Goal: Information Seeking & Learning: Learn about a topic

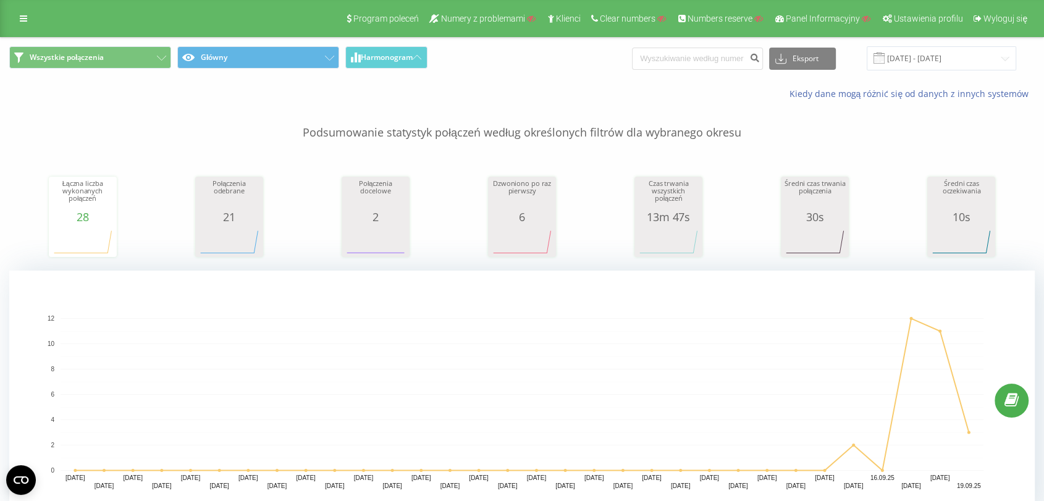
click at [307, 130] on p "Podsumowanie statystyk połączeń według określonych filtrów dla wybranego okresu" at bounding box center [522, 120] width 1026 height 41
click at [326, 56] on icon at bounding box center [329, 58] width 9 height 5
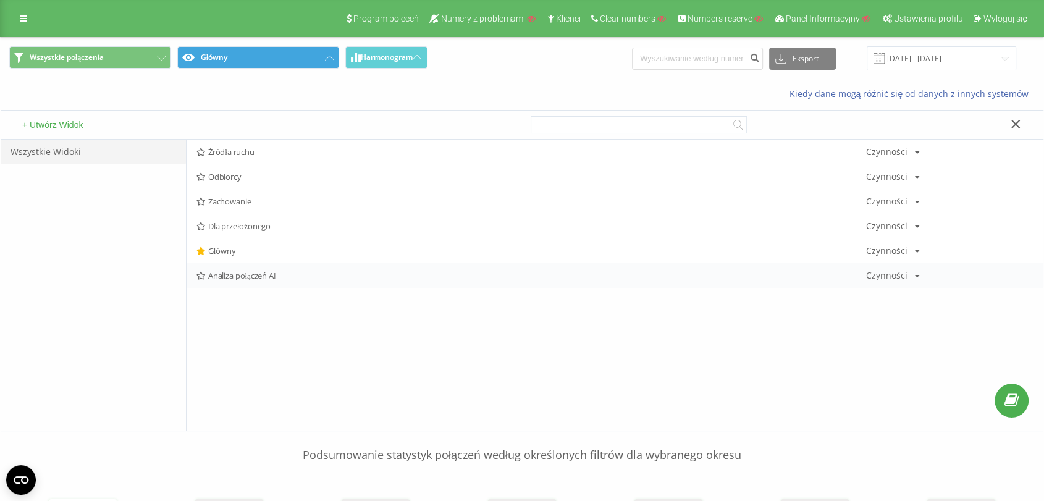
click at [242, 279] on span "Analiza połączeń AI" at bounding box center [532, 275] width 670 height 9
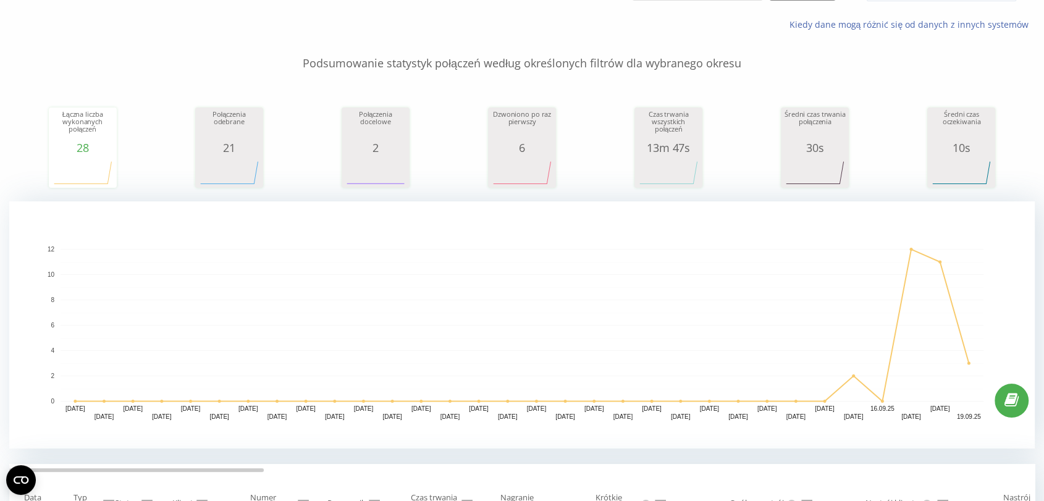
scroll to position [1, 0]
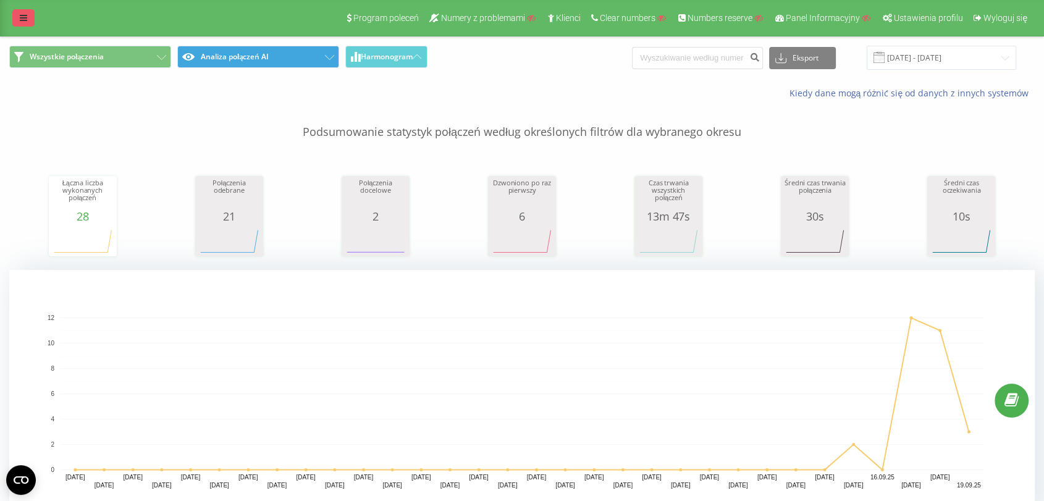
click at [25, 25] on link at bounding box center [23, 17] width 22 height 17
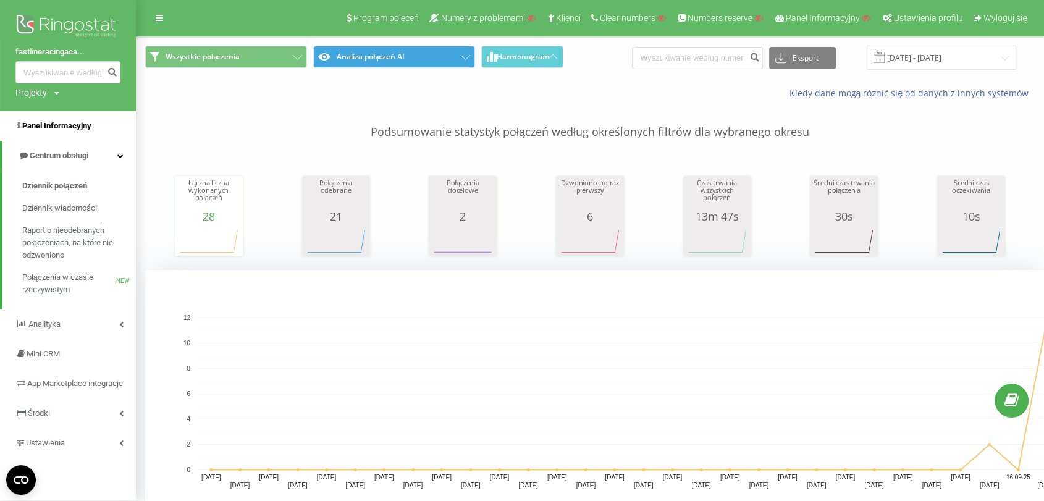
click at [66, 125] on span "Panel Informacyjny" at bounding box center [56, 125] width 69 height 9
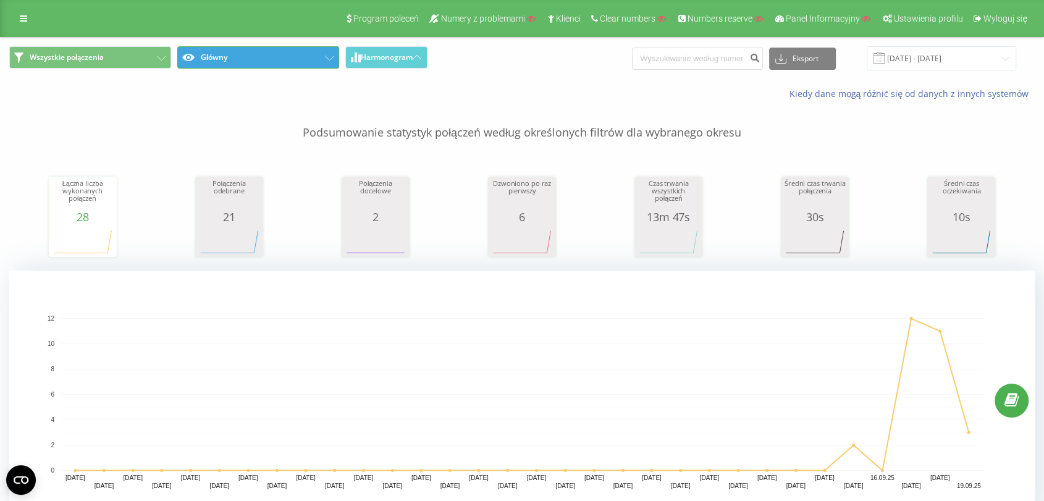
click at [244, 59] on button "Główny" at bounding box center [258, 57] width 162 height 22
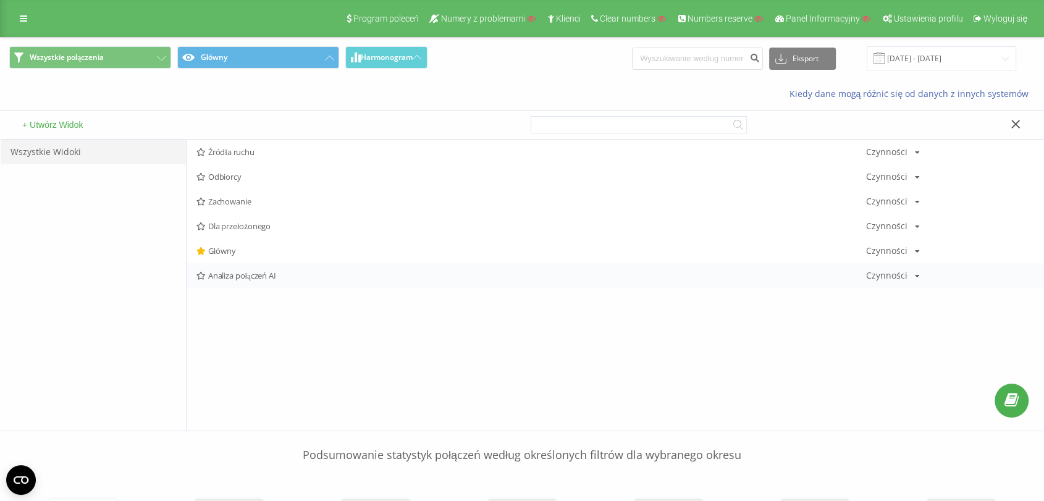
click at [235, 271] on span "Analiza połączeń AI" at bounding box center [532, 275] width 670 height 9
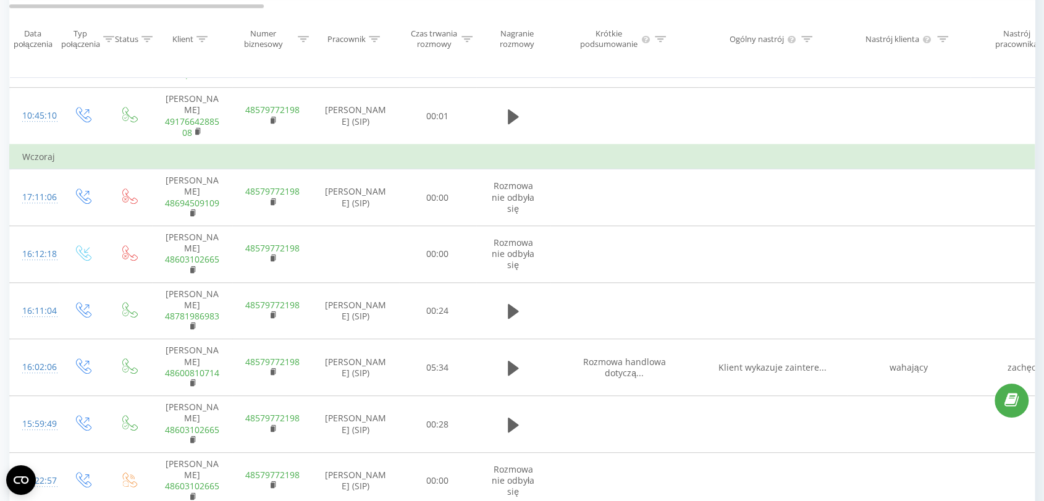
scroll to position [664, 0]
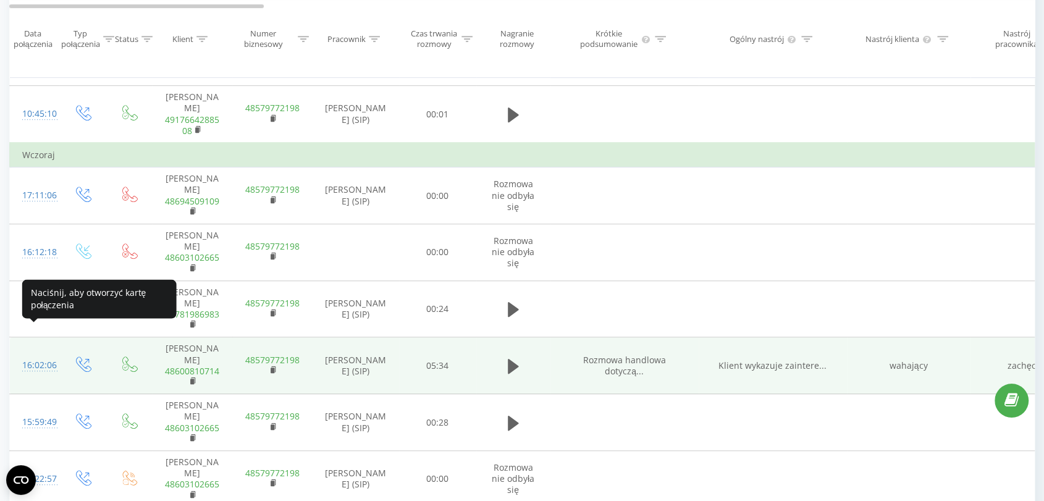
click at [47, 371] on div at bounding box center [34, 371] width 25 height 1
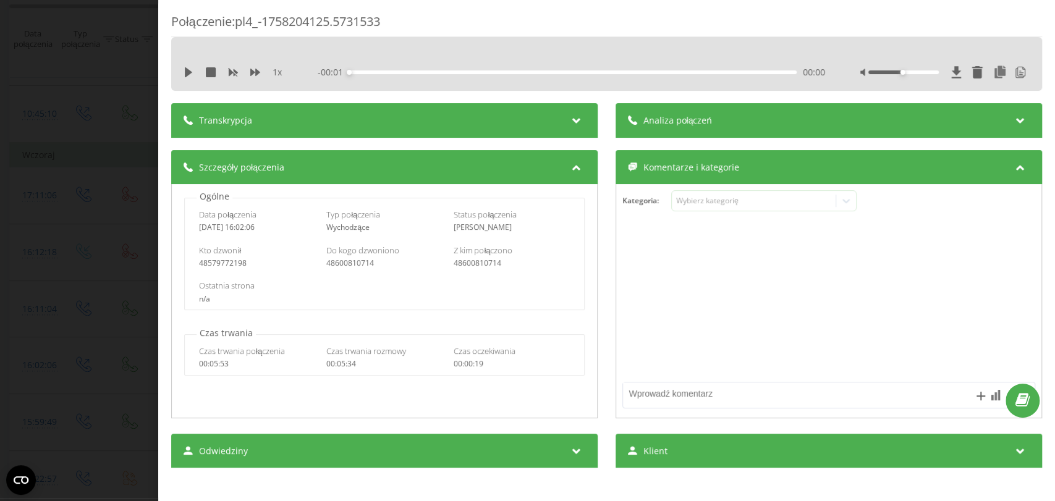
click at [409, 121] on div "Transkrypcja" at bounding box center [384, 120] width 426 height 35
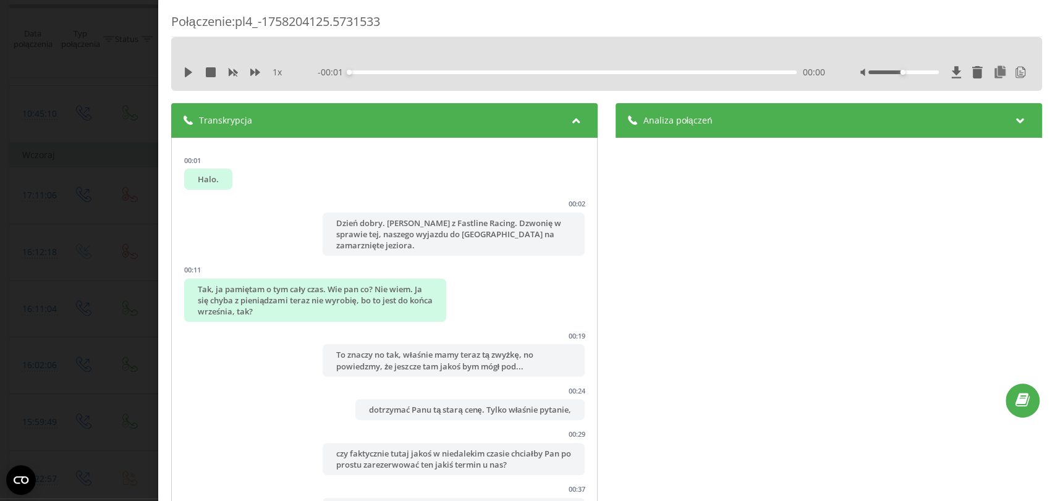
click at [692, 121] on span "Analiza połączeń" at bounding box center [677, 120] width 69 height 12
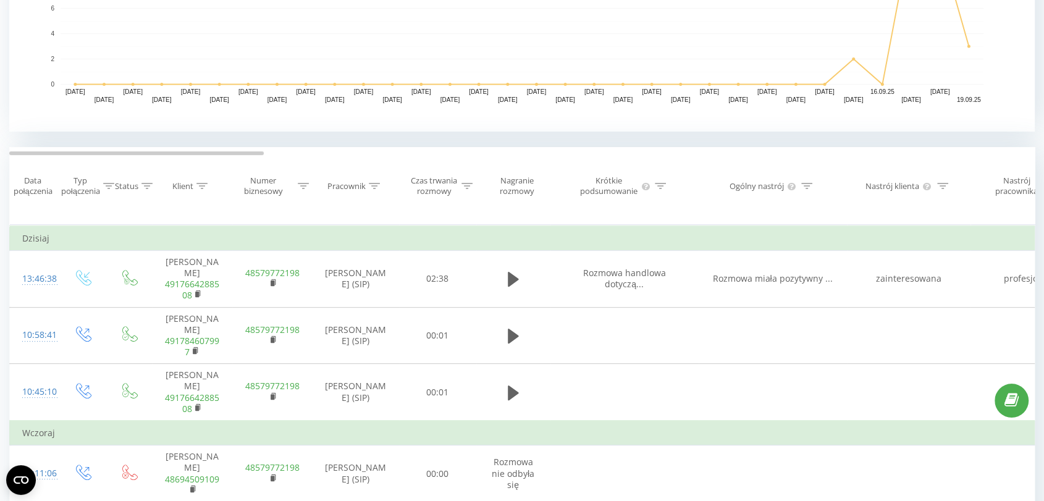
scroll to position [382, 0]
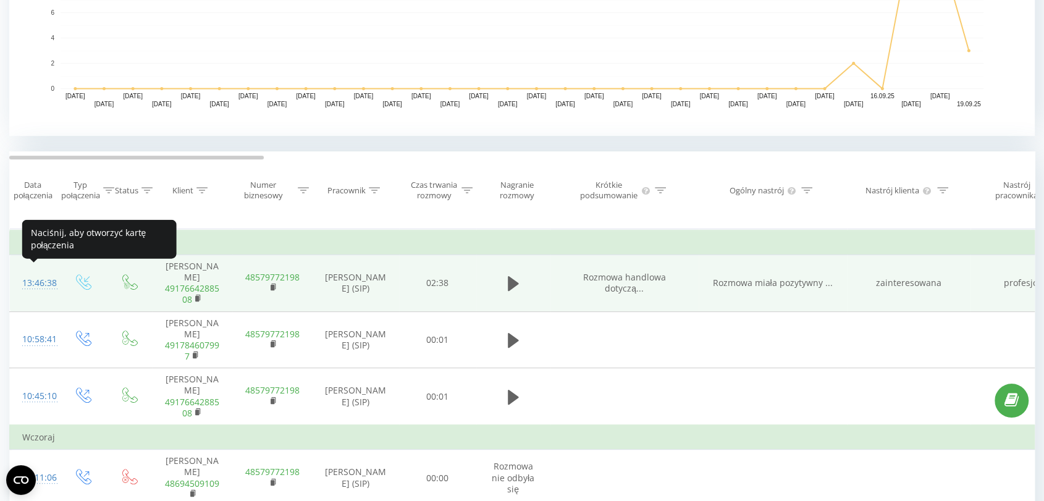
click at [37, 280] on div "13:46:38" at bounding box center [34, 283] width 25 height 24
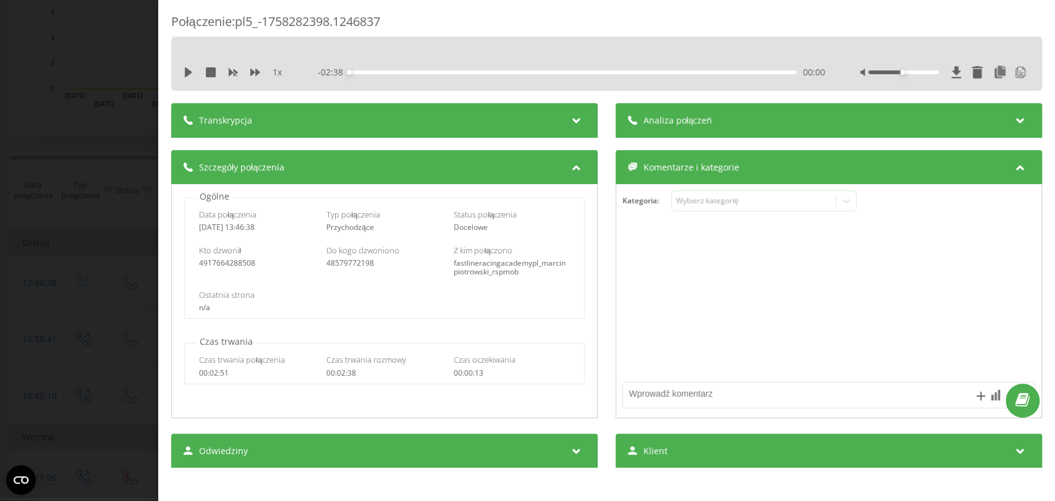
click at [246, 116] on span "Transkrypcja" at bounding box center [225, 120] width 53 height 12
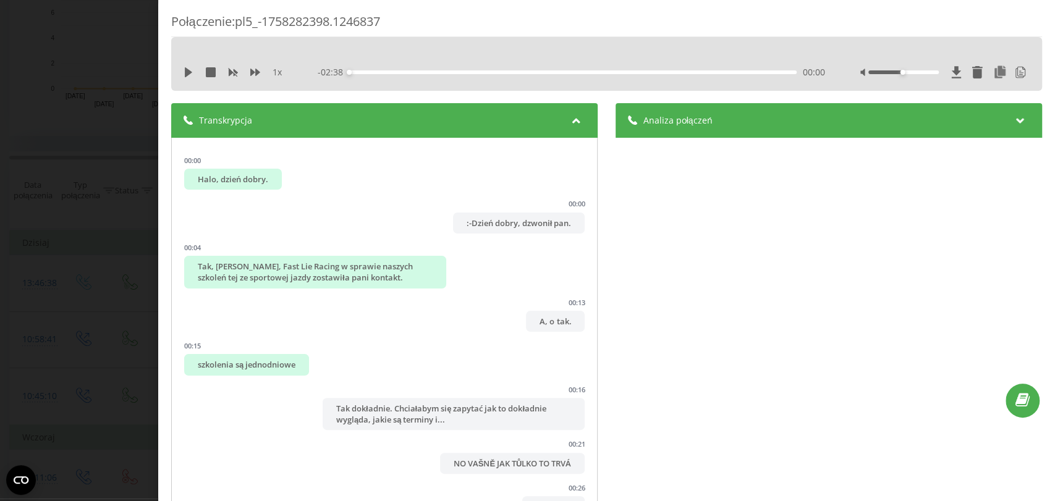
click at [676, 119] on span "Analiza połączeń" at bounding box center [677, 120] width 69 height 12
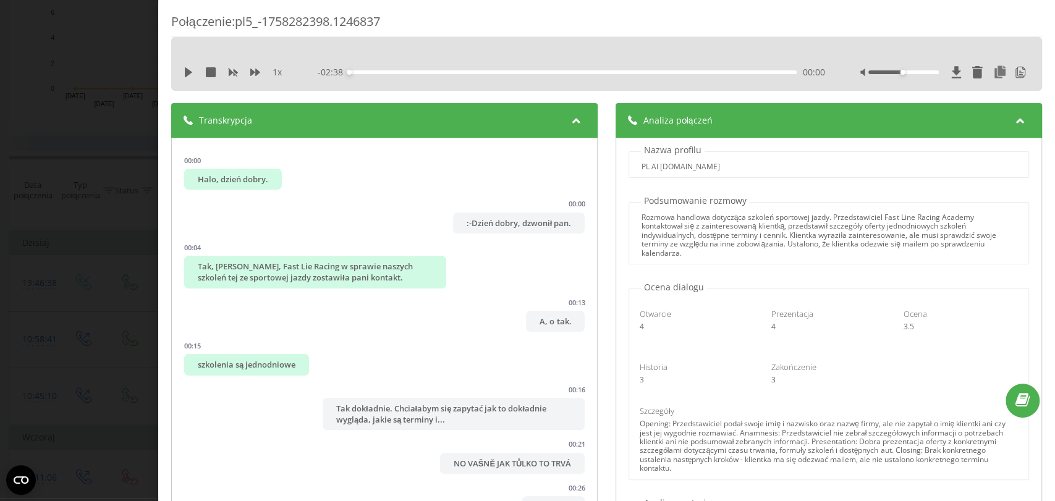
click at [22, 61] on div "Połączenie : pl5_-1758282398.1246837 1 x - 02:38 00:00 00:00 Transkrypcja 00:00…" at bounding box center [527, 250] width 1055 height 501
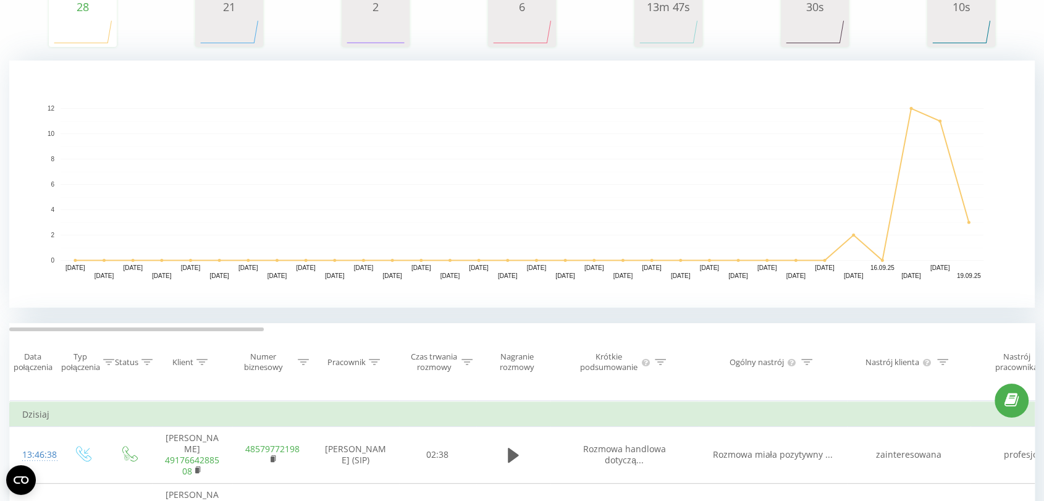
scroll to position [93, 0]
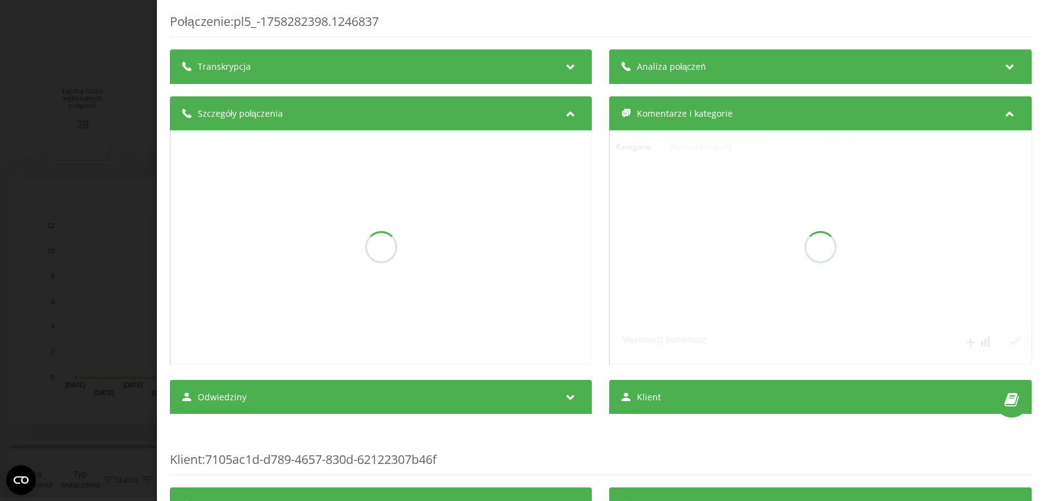
scroll to position [382, 0]
